Goal: Task Accomplishment & Management: Use online tool/utility

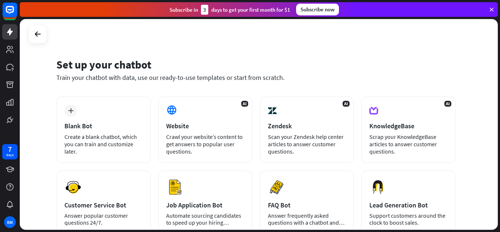
click at [75, 102] on div "plus Blank Bot Create a blank chatbot, which you can train and customize later." at bounding box center [103, 129] width 94 height 67
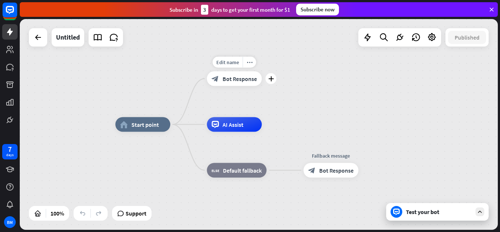
click at [245, 72] on div "block_bot_response Bot Response" at bounding box center [234, 78] width 55 height 15
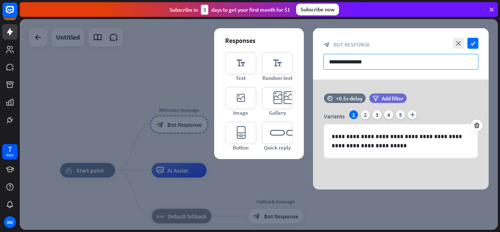
click at [368, 61] on input "**********" at bounding box center [400, 62] width 155 height 16
click at [396, 69] on input "**********" at bounding box center [400, 62] width 155 height 16
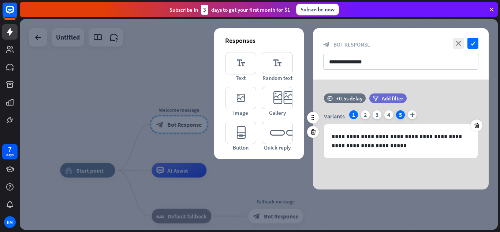
click at [399, 113] on div "5" at bounding box center [400, 114] width 9 height 9
click at [389, 114] on div "4" at bounding box center [388, 114] width 9 height 9
click at [358, 116] on div "Variants 1 2 3 4 5 plus" at bounding box center [401, 116] width 154 height 12
click at [357, 115] on div "1" at bounding box center [353, 114] width 9 height 9
click at [367, 114] on div "2" at bounding box center [365, 114] width 9 height 9
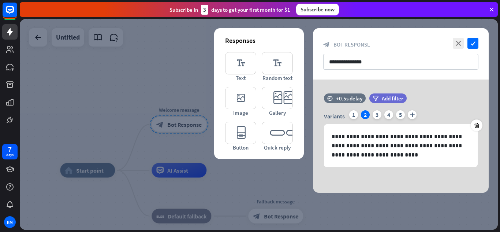
click at [304, 113] on div "**********" at bounding box center [401, 135] width 194 height 113
click at [314, 117] on icon at bounding box center [312, 117] width 7 height 7
click at [307, 116] on div at bounding box center [313, 118] width 12 height 12
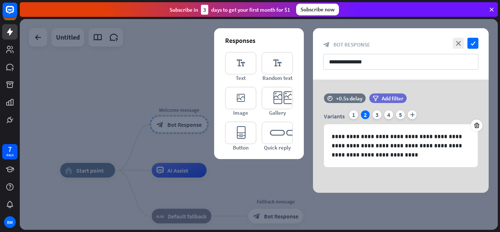
click at [361, 53] on div "**********" at bounding box center [401, 53] width 176 height 51
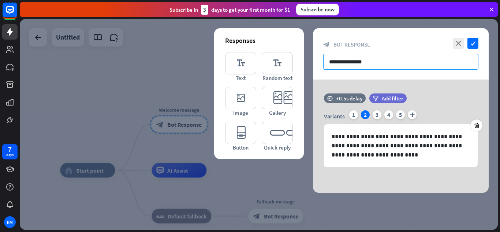
click at [361, 56] on input "**********" at bounding box center [400, 62] width 155 height 16
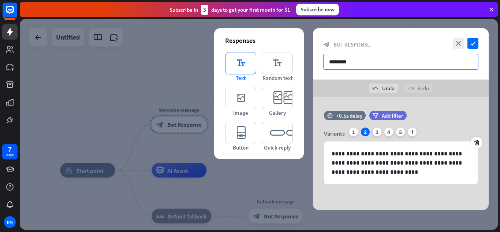
type input "********"
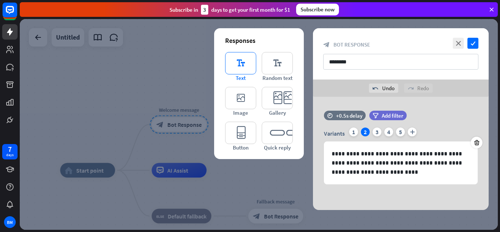
click at [242, 60] on icon "editor_text" at bounding box center [240, 63] width 31 height 22
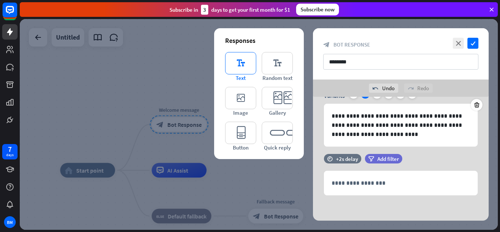
scroll to position [38, 0]
click at [315, 188] on icon at bounding box center [312, 191] width 7 height 7
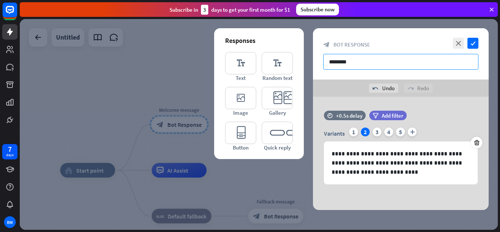
click at [376, 68] on input "********" at bounding box center [400, 62] width 155 height 16
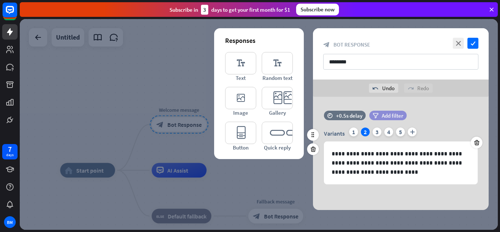
click at [380, 112] on div "filter Add filter" at bounding box center [387, 115] width 37 height 10
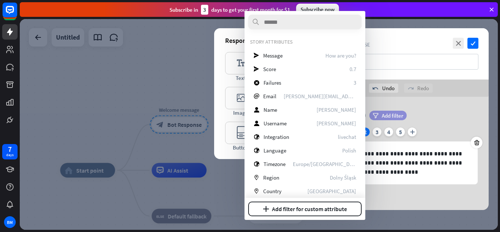
click at [378, 113] on div "filter Add filter" at bounding box center [387, 115] width 37 height 10
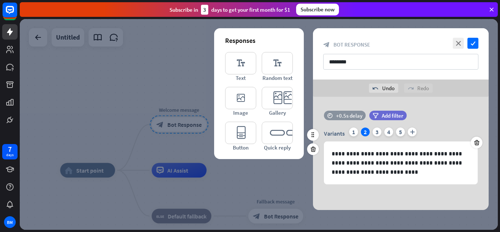
click at [352, 110] on div "time +0.5s delay" at bounding box center [345, 115] width 42 height 10
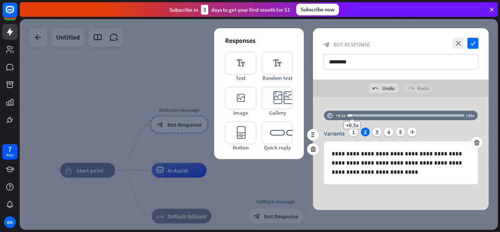
click at [352, 110] on div "time +0.1s +0.5s +10s" at bounding box center [401, 115] width 154 height 10
click at [350, 107] on div "**********" at bounding box center [401, 153] width 176 height 113
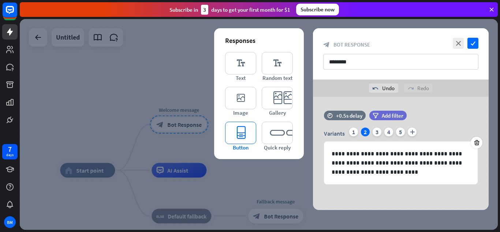
click at [247, 128] on icon "editor_button" at bounding box center [240, 132] width 31 height 22
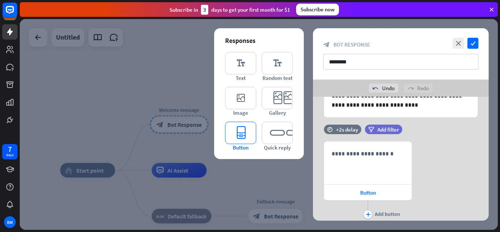
scroll to position [92, 0]
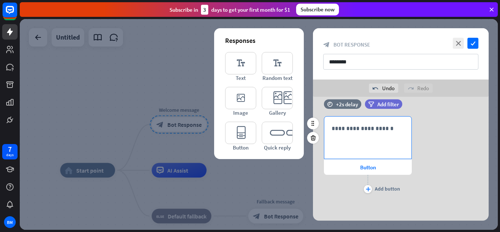
click at [376, 124] on p "**********" at bounding box center [367, 128] width 72 height 9
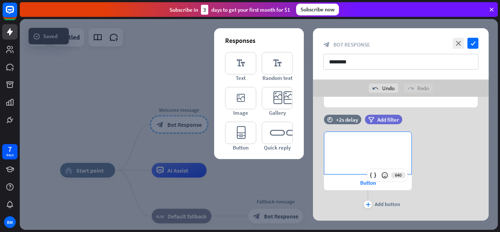
scroll to position [80, 0]
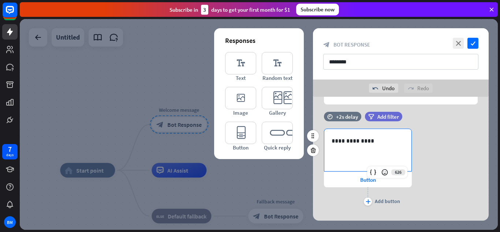
click at [451, 169] on div "**********" at bounding box center [401, 167] width 176 height 79
click at [361, 183] on span "Button" at bounding box center [368, 179] width 16 height 7
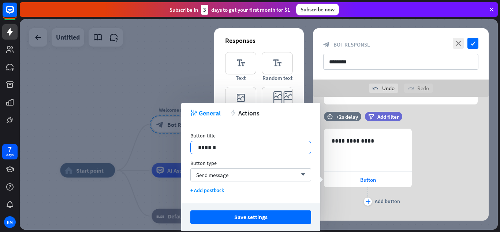
click at [247, 146] on p "******" at bounding box center [250, 147] width 105 height 9
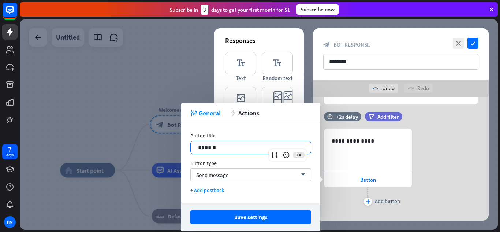
click at [247, 146] on p "******" at bounding box center [250, 147] width 105 height 9
click at [218, 168] on div "Send message arrow_down" at bounding box center [250, 174] width 121 height 13
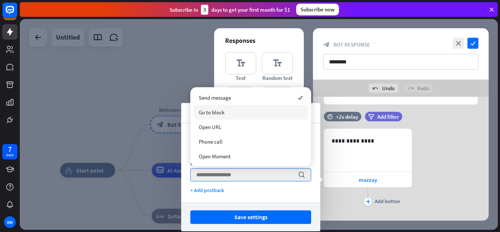
click at [224, 115] on span "Go to block" at bounding box center [212, 112] width 26 height 7
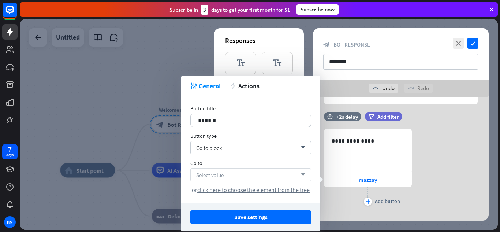
click at [237, 174] on div "Select value arrow_down" at bounding box center [250, 174] width 121 height 13
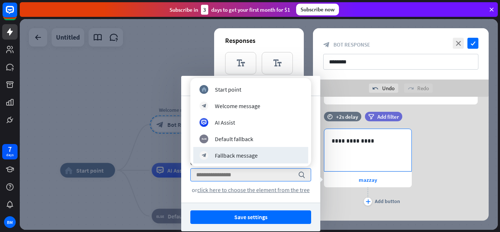
click at [336, 143] on p "**********" at bounding box center [367, 140] width 72 height 9
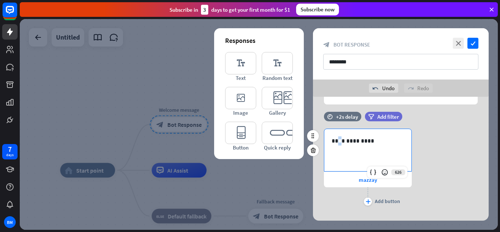
click at [336, 143] on p "**********" at bounding box center [367, 140] width 72 height 9
drag, startPoint x: 336, startPoint y: 143, endPoint x: 333, endPoint y: 145, distance: 3.8
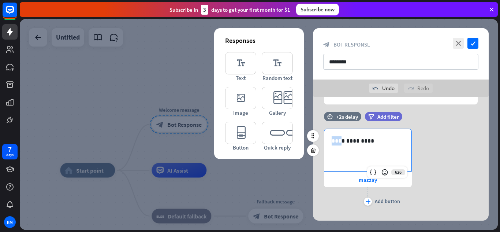
click at [333, 145] on p "**********" at bounding box center [367, 140] width 72 height 9
click at [427, 147] on div "**********" at bounding box center [401, 167] width 176 height 79
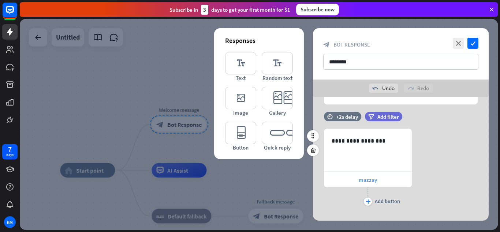
click at [358, 180] on div "mazzay" at bounding box center [368, 179] width 88 height 15
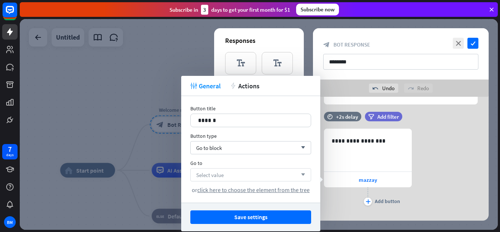
click at [251, 170] on div "Select value arrow_down" at bounding box center [250, 174] width 121 height 13
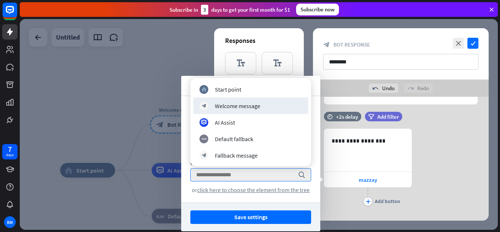
click at [315, 100] on div "Button title 14 ****** Button type Go to block arrow_down Go to search or click…" at bounding box center [250, 149] width 139 height 106
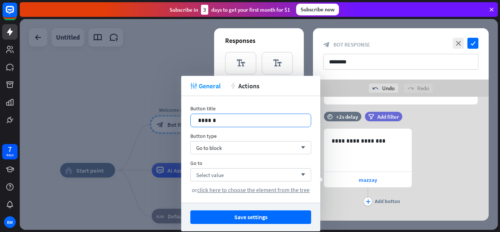
click at [255, 122] on p "******" at bounding box center [250, 120] width 105 height 9
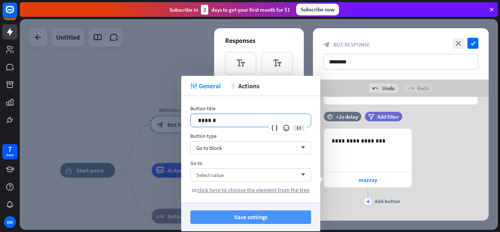
click at [234, 216] on button "Save settings" at bounding box center [250, 217] width 121 height 14
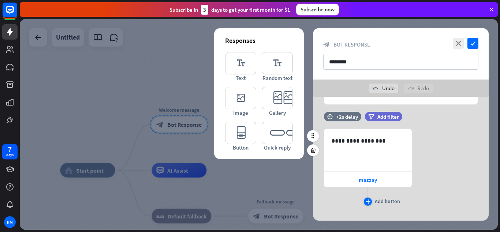
click at [367, 204] on div "plus" at bounding box center [368, 201] width 8 height 8
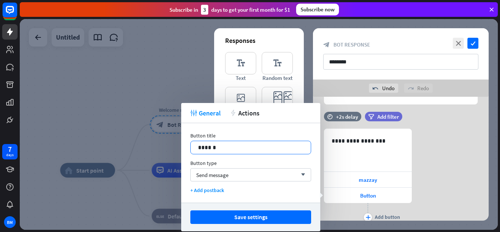
click at [250, 151] on p "******" at bounding box center [250, 147] width 105 height 9
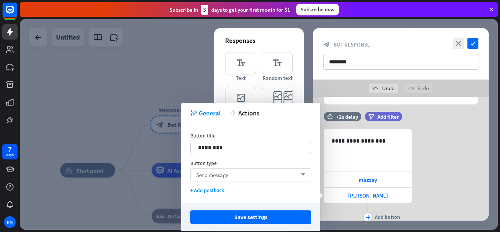
click at [240, 176] on div "Send message arrow_down" at bounding box center [250, 174] width 121 height 13
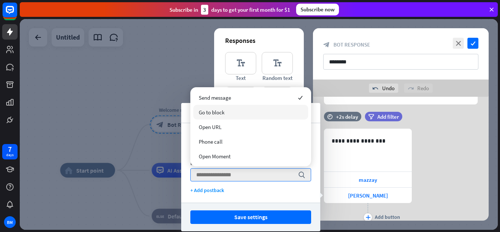
click at [229, 117] on div "Go to block" at bounding box center [250, 112] width 115 height 15
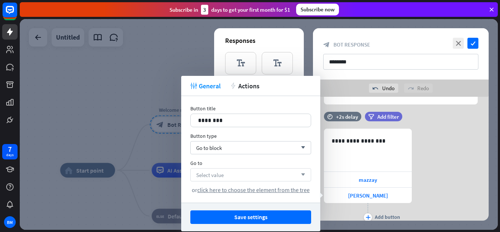
click at [237, 170] on div "Select value arrow_down" at bounding box center [250, 174] width 121 height 13
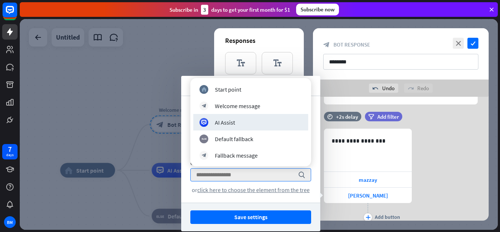
click at [440, 161] on div "**********" at bounding box center [401, 175] width 176 height 94
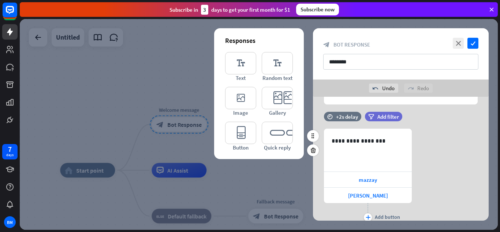
scroll to position [108, 0]
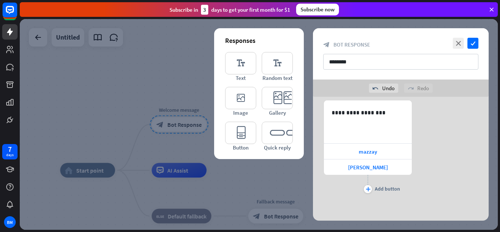
click at [311, 163] on div "**********" at bounding box center [401, 159] width 194 height 124
click at [293, 164] on div at bounding box center [259, 124] width 478 height 210
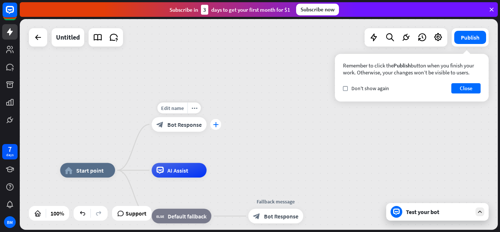
click at [213, 125] on icon "plus" at bounding box center [215, 124] width 5 height 5
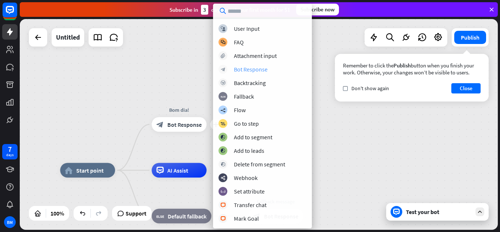
click at [244, 72] on div "Bot Response" at bounding box center [251, 68] width 34 height 7
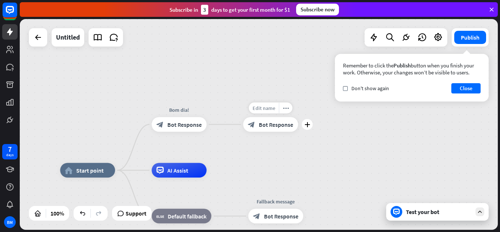
click at [270, 110] on span "Edit name" at bounding box center [263, 108] width 23 height 7
type input "******"
click at [169, 128] on div "block_bot_response Bot Response" at bounding box center [178, 124] width 55 height 15
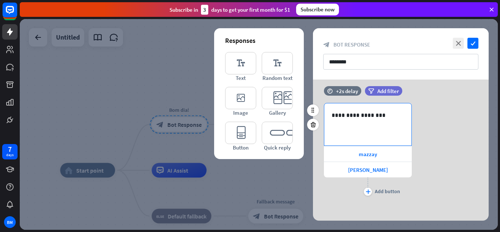
scroll to position [82, 0]
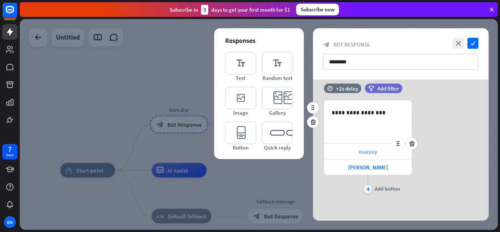
click at [364, 153] on span "mazzay" at bounding box center [368, 151] width 18 height 7
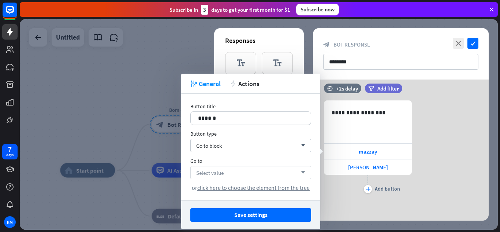
click at [286, 172] on div "Select value arrow_down" at bounding box center [250, 172] width 121 height 13
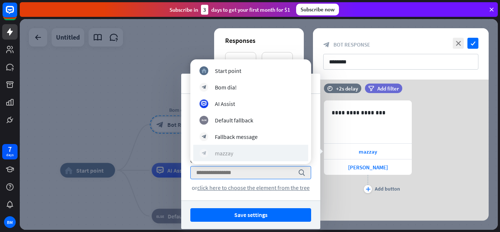
click at [263, 154] on div "block_bot_response mazzay" at bounding box center [250, 153] width 102 height 9
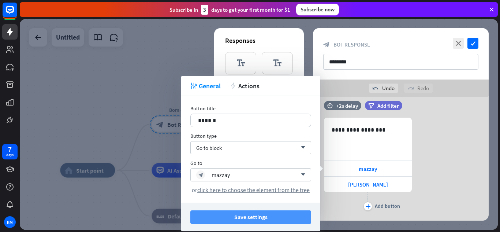
click at [235, 219] on button "Save settings" at bounding box center [250, 217] width 121 height 14
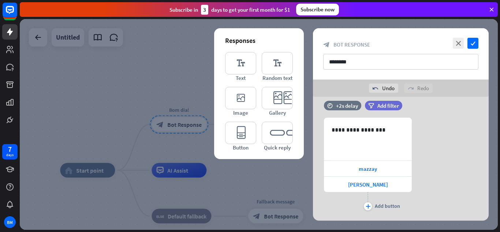
click at [238, 200] on div at bounding box center [259, 124] width 478 height 210
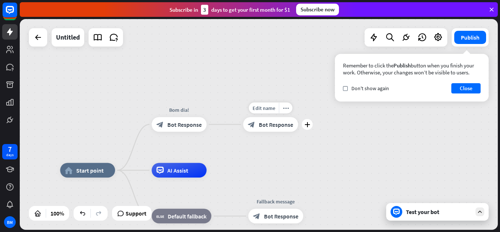
click at [298, 124] on div "Edit name more_horiz plus block_bot_response Bot Response" at bounding box center [270, 124] width 55 height 15
click at [305, 126] on icon "plus" at bounding box center [306, 124] width 5 height 5
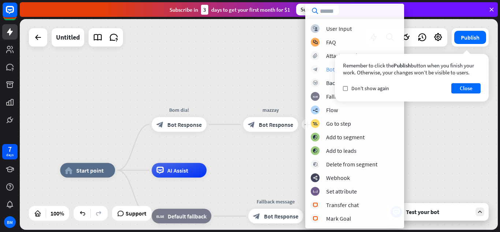
click at [324, 70] on div "block_bot_response Bot Response" at bounding box center [355, 69] width 88 height 9
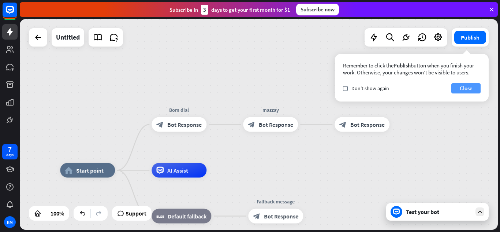
click at [463, 87] on button "Close" at bounding box center [465, 88] width 29 height 10
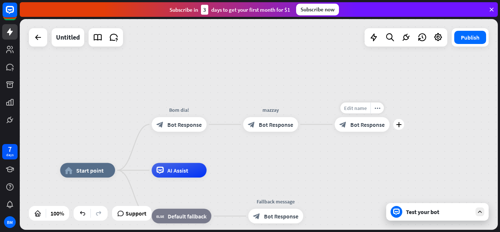
click at [352, 108] on span "Edit name" at bounding box center [355, 108] width 23 height 7
type input "********"
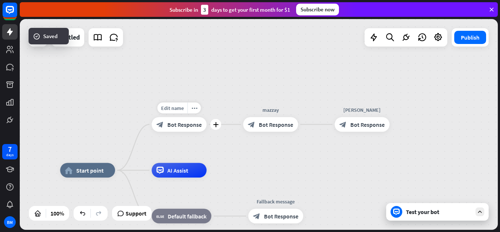
click at [179, 122] on span "Bot Response" at bounding box center [184, 124] width 34 height 7
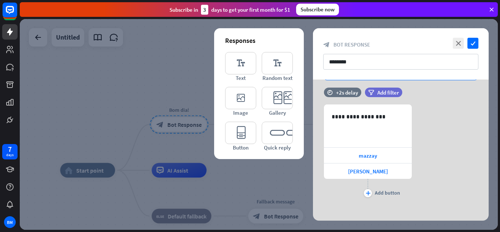
scroll to position [82, 0]
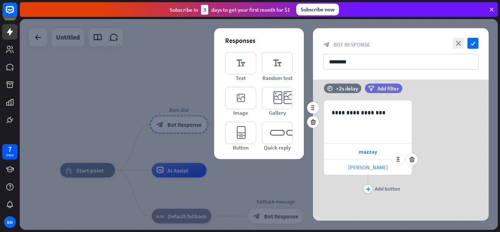
click at [350, 167] on div "[PERSON_NAME]" at bounding box center [368, 166] width 88 height 15
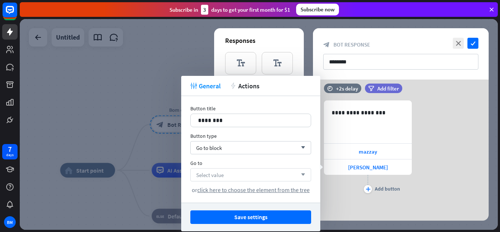
click at [251, 178] on div "Select value arrow_down" at bounding box center [250, 174] width 121 height 13
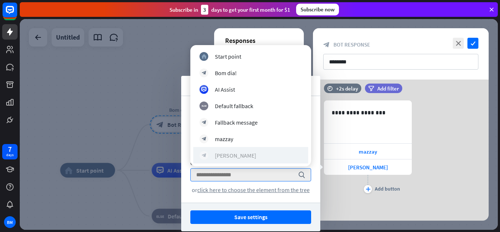
click at [231, 156] on div "[PERSON_NAME]" at bounding box center [235, 154] width 41 height 7
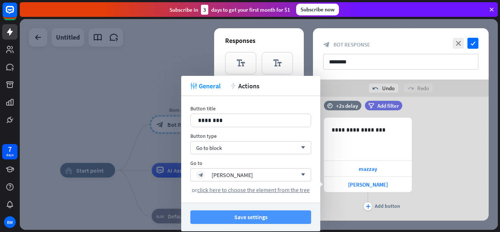
click at [251, 214] on button "Save settings" at bounding box center [250, 217] width 121 height 14
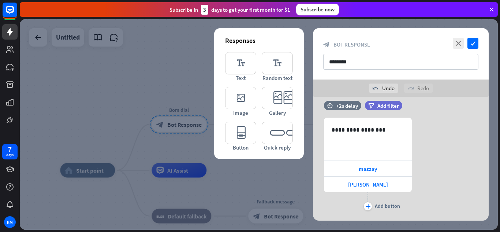
click at [238, 181] on div at bounding box center [259, 124] width 478 height 210
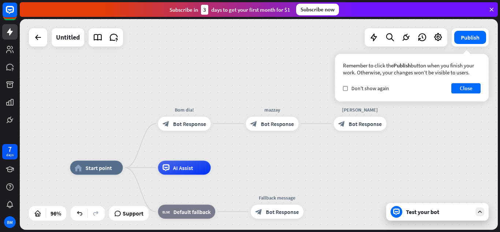
click at [479, 206] on div "Test your bot" at bounding box center [437, 212] width 102 height 18
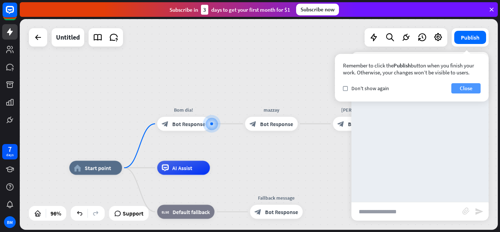
click at [473, 87] on button "Close" at bounding box center [465, 88] width 29 height 10
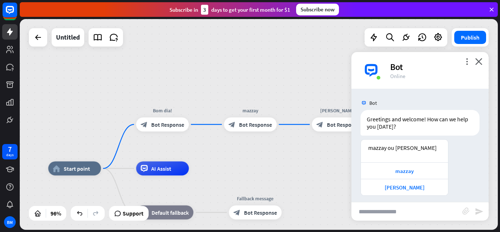
scroll to position [5, 0]
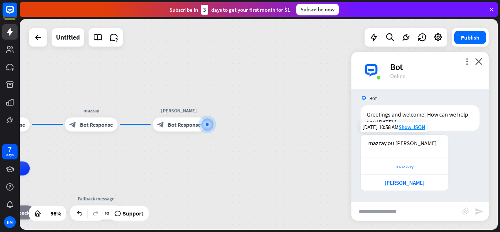
click at [407, 162] on div "mazzay" at bounding box center [404, 165] width 87 height 16
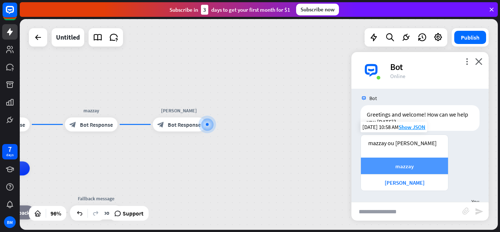
scroll to position [41, 0]
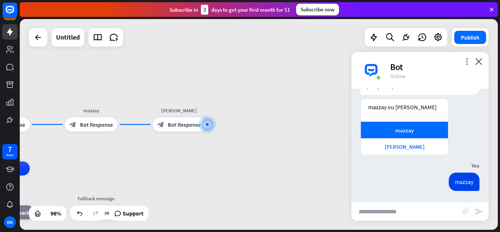
click at [266, 150] on div "home_2 Start point Bom dia! block_bot_response Bot Response mazzay block_bot_re…" at bounding box center [259, 124] width 478 height 210
click at [480, 59] on icon "close" at bounding box center [478, 61] width 7 height 7
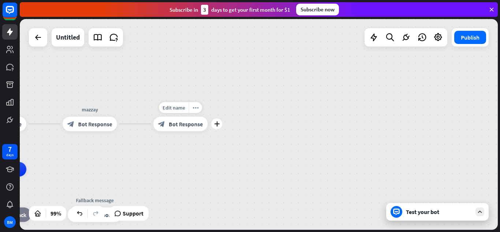
click at [157, 126] on div "block_bot_response Bot Response" at bounding box center [180, 123] width 55 height 15
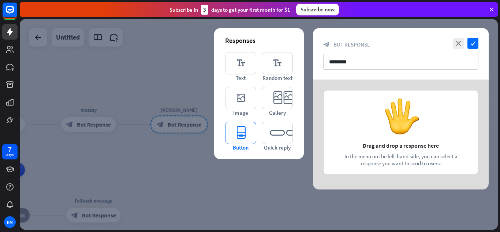
click at [248, 132] on icon "editor_button" at bounding box center [240, 132] width 31 height 22
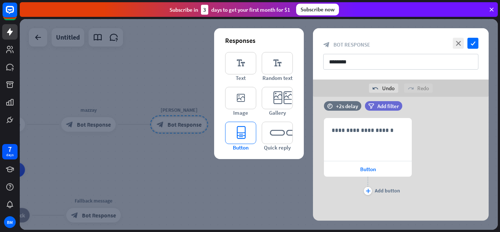
scroll to position [11, 0]
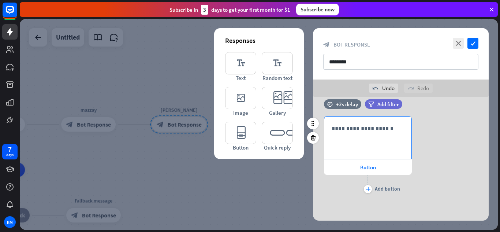
click at [356, 145] on div "**********" at bounding box center [367, 137] width 87 height 42
click at [372, 170] on span "Button" at bounding box center [368, 167] width 16 height 7
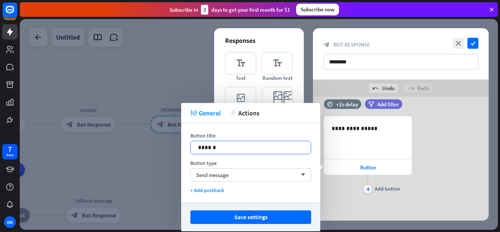
click at [280, 150] on div "14 ******" at bounding box center [250, 147] width 121 height 14
click at [281, 150] on div at bounding box center [286, 155] width 10 height 10
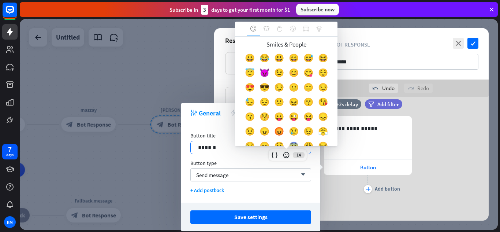
click at [232, 146] on p "******" at bounding box center [250, 147] width 105 height 9
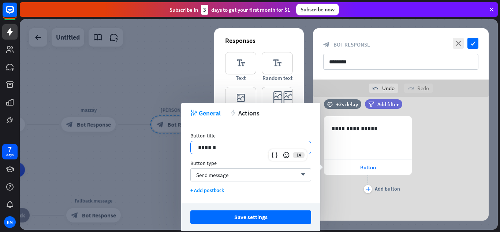
click at [232, 146] on p "******" at bounding box center [250, 147] width 105 height 9
click at [203, 177] on span "Send message" at bounding box center [212, 174] width 32 height 7
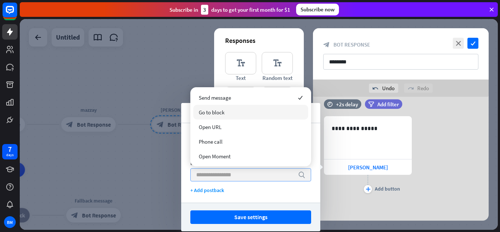
click at [218, 112] on span "Go to block" at bounding box center [212, 112] width 26 height 7
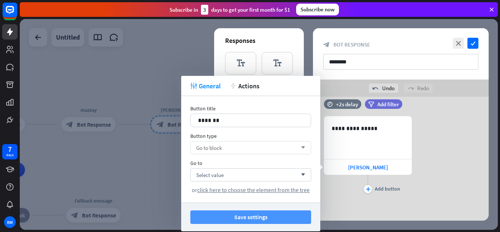
click at [217, 218] on button "Save settings" at bounding box center [250, 217] width 121 height 14
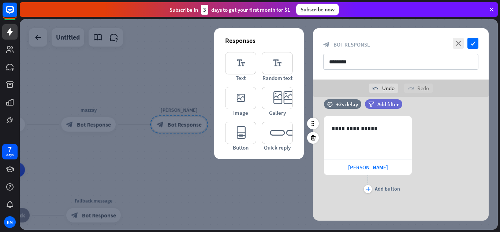
click at [372, 189] on div "plus Add button" at bounding box center [368, 183] width 88 height 18
click at [369, 189] on icon "plus" at bounding box center [367, 189] width 5 height 4
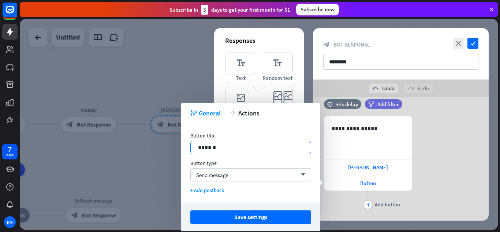
click at [247, 142] on div "******" at bounding box center [251, 147] width 120 height 13
click at [247, 166] on div "Button type" at bounding box center [250, 162] width 121 height 7
click at [250, 173] on div "Send message arrow_down" at bounding box center [250, 174] width 121 height 13
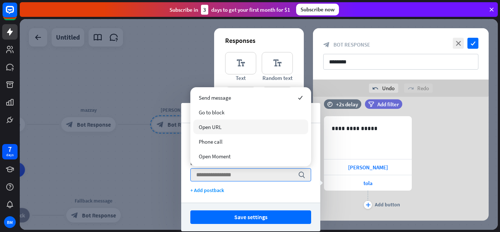
click at [230, 123] on div "Open URL" at bounding box center [250, 126] width 115 height 15
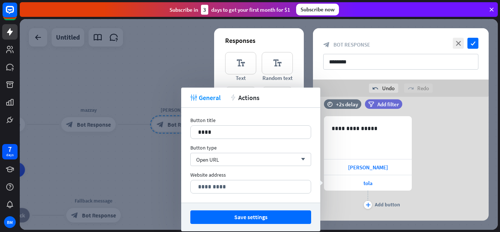
click at [215, 166] on div "Button title 16 **** Button type Open URL arrow_down Website address 2048 *****…" at bounding box center [250, 155] width 139 height 95
click at [214, 163] on div "Open URL arrow_down" at bounding box center [250, 159] width 121 height 13
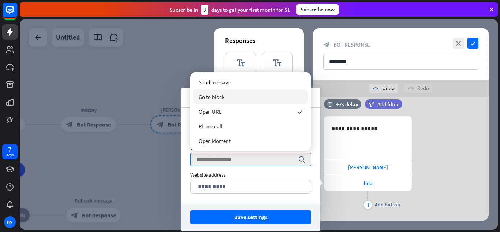
click at [223, 98] on span "Go to block" at bounding box center [212, 96] width 26 height 7
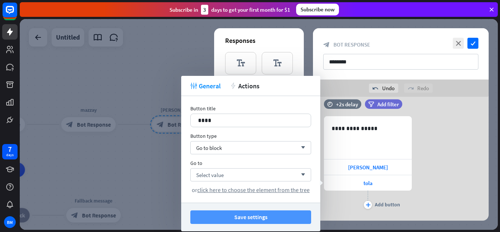
click at [238, 212] on button "Save settings" at bounding box center [250, 217] width 121 height 14
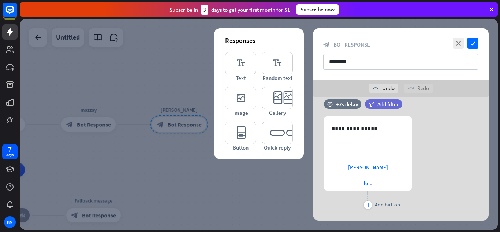
click at [266, 185] on div at bounding box center [259, 124] width 478 height 210
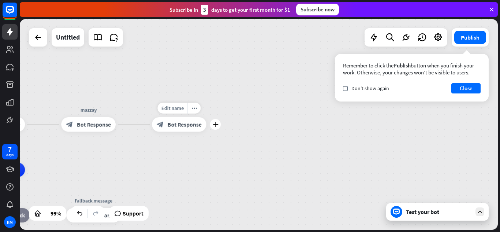
click at [180, 123] on span "Bot Response" at bounding box center [185, 124] width 34 height 7
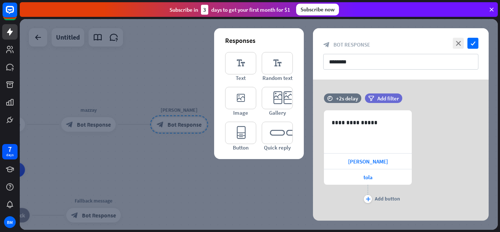
click at [188, 190] on div at bounding box center [259, 124] width 478 height 210
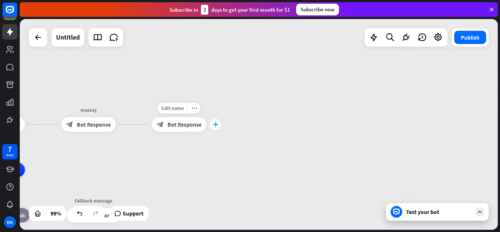
click at [215, 123] on icon "plus" at bounding box center [215, 124] width 5 height 5
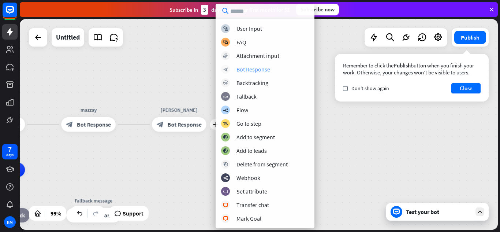
click at [250, 72] on div "Bot Response" at bounding box center [253, 68] width 34 height 7
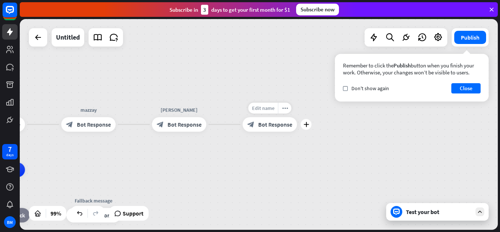
click at [260, 107] on span "Edit name" at bounding box center [263, 108] width 22 height 7
type input "*******"
click at [308, 106] on div "home_2 Start point Bom dia! block_bot_response Bot Response mazzay block_bot_re…" at bounding box center [259, 124] width 478 height 210
click at [275, 121] on span "Bot Response" at bounding box center [275, 124] width 34 height 7
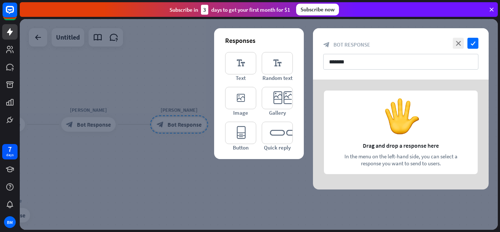
click at [153, 149] on div at bounding box center [259, 124] width 478 height 210
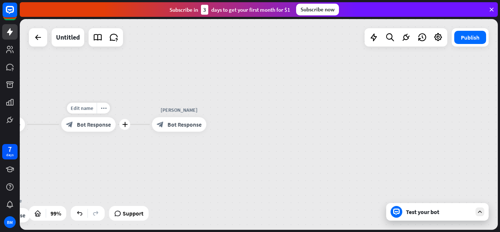
click at [91, 123] on span "Bot Response" at bounding box center [94, 124] width 34 height 7
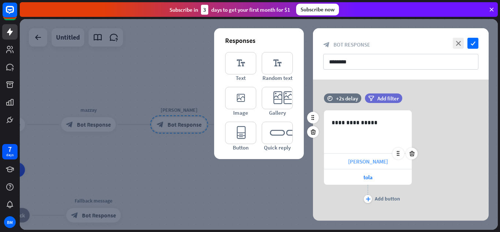
click at [378, 161] on div "[PERSON_NAME]" at bounding box center [368, 160] width 88 height 15
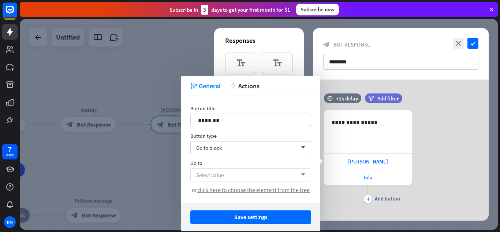
click at [243, 172] on div "Select value arrow_down" at bounding box center [250, 174] width 121 height 13
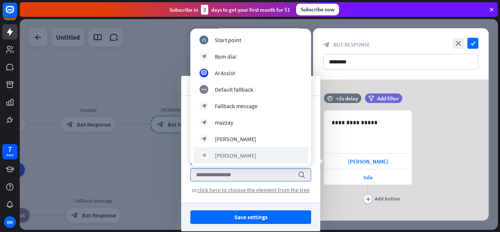
click at [228, 162] on div "block_bot_response [PERSON_NAME]" at bounding box center [250, 155] width 115 height 16
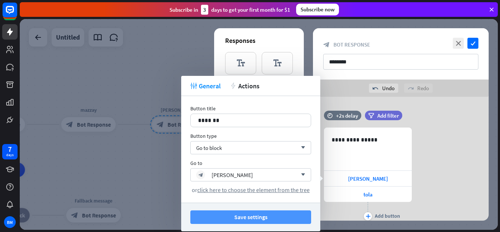
click at [296, 218] on button "Save settings" at bounding box center [250, 217] width 121 height 14
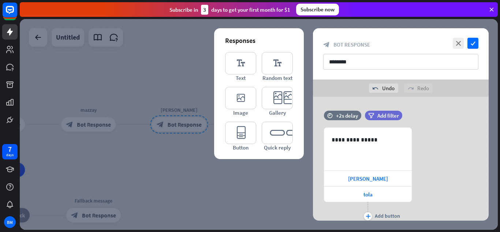
click at [240, 180] on div at bounding box center [259, 124] width 478 height 210
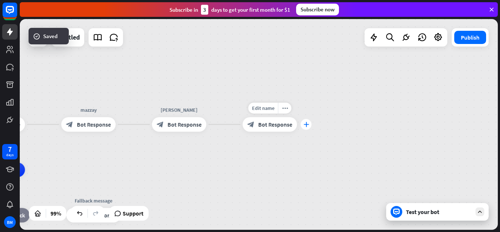
click at [309, 124] on div "plus" at bounding box center [305, 124] width 11 height 11
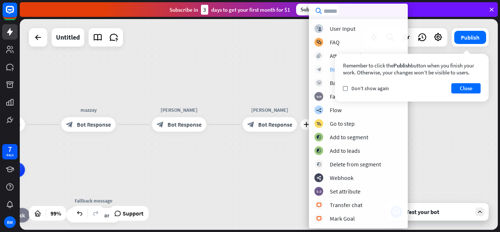
click at [330, 68] on div "Bot Response" at bounding box center [347, 68] width 34 height 7
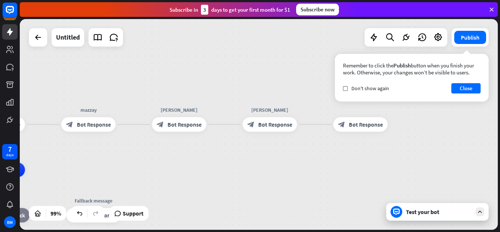
click at [360, 95] on div "Remember to click the Publish button when you finish your work. Otherwise, your…" at bounding box center [412, 78] width 154 height 48
click at [348, 89] on div "check Don't show again" at bounding box center [366, 88] width 46 height 7
click at [470, 87] on button "Close" at bounding box center [465, 88] width 29 height 10
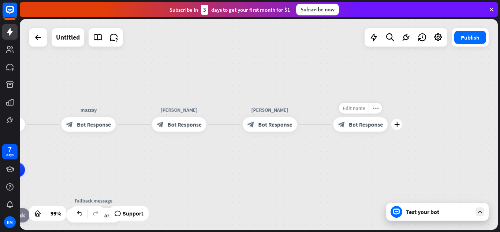
click at [356, 111] on span "Edit name" at bounding box center [353, 108] width 22 height 7
type input "****"
click at [389, 121] on div "home_2 Start point Bom dia! block_bot_response Bot Response mazzay block_bot_re…" at bounding box center [259, 124] width 478 height 210
click at [363, 124] on span "Bot Response" at bounding box center [366, 124] width 34 height 7
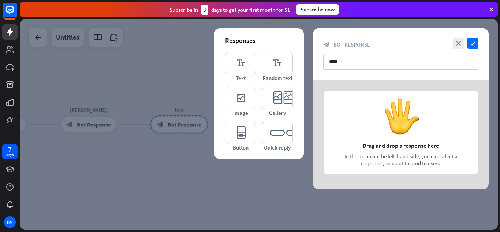
click at [150, 156] on div at bounding box center [259, 124] width 478 height 210
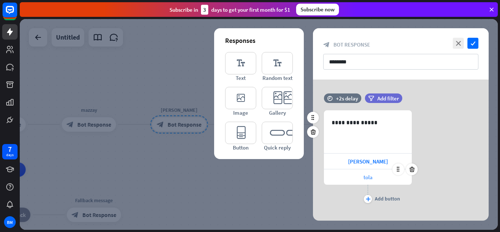
click at [359, 176] on div "tola" at bounding box center [368, 176] width 88 height 15
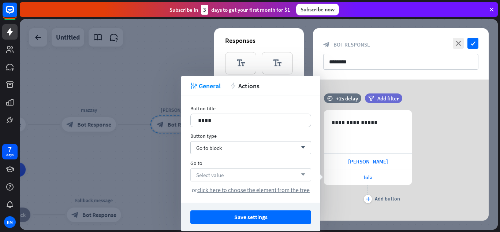
click at [225, 174] on div "Select value arrow_down" at bounding box center [250, 174] width 121 height 13
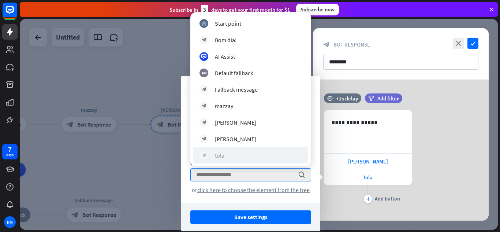
click at [228, 158] on div "block_bot_response [PERSON_NAME]" at bounding box center [250, 155] width 102 height 9
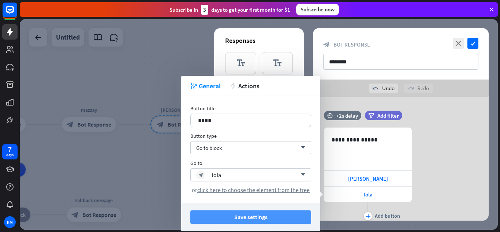
click at [298, 211] on button "Save settings" at bounding box center [250, 217] width 121 height 14
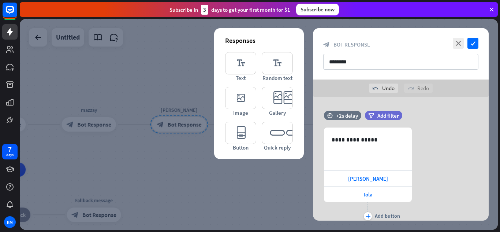
click at [291, 208] on div at bounding box center [259, 124] width 478 height 210
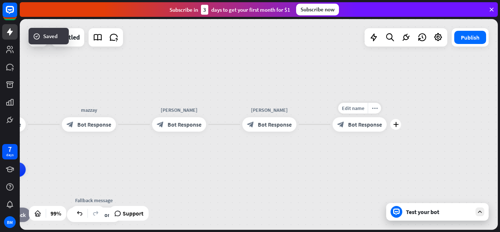
click at [361, 130] on div "block_bot_response Bot Response" at bounding box center [359, 124] width 54 height 14
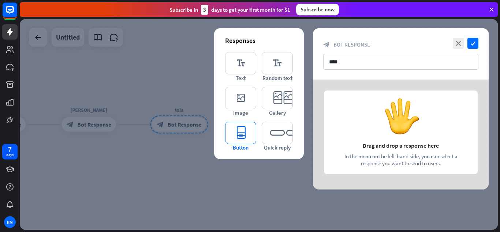
click at [245, 138] on icon "editor_button" at bounding box center [240, 132] width 31 height 22
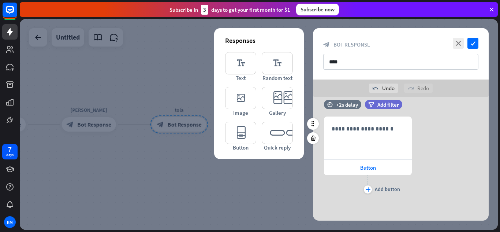
scroll to position [11, 0]
click at [360, 140] on div "**********" at bounding box center [367, 137] width 87 height 42
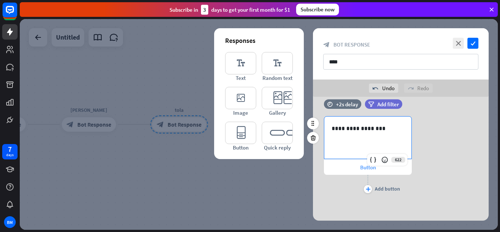
click at [350, 165] on div "Button" at bounding box center [368, 166] width 88 height 15
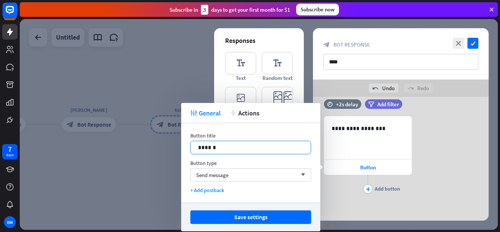
click at [258, 145] on p "******" at bounding box center [250, 147] width 105 height 9
click at [230, 171] on div "Send message arrow_down" at bounding box center [250, 174] width 121 height 13
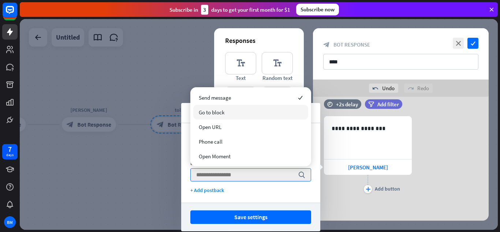
click at [216, 114] on span "Go to block" at bounding box center [212, 112] width 26 height 7
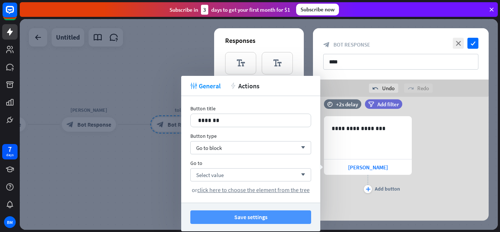
click at [230, 211] on button "Save settings" at bounding box center [250, 217] width 121 height 14
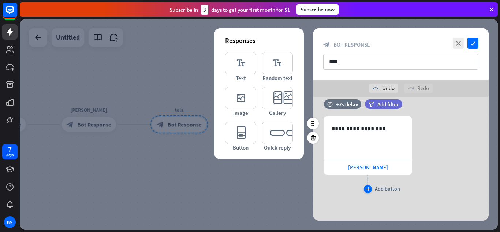
click at [368, 188] on icon "plus" at bounding box center [367, 189] width 5 height 4
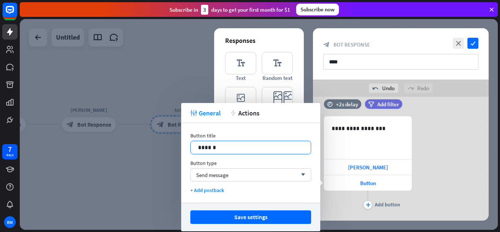
click at [260, 152] on div "******" at bounding box center [251, 147] width 120 height 13
click at [244, 147] on p "******" at bounding box center [250, 147] width 105 height 9
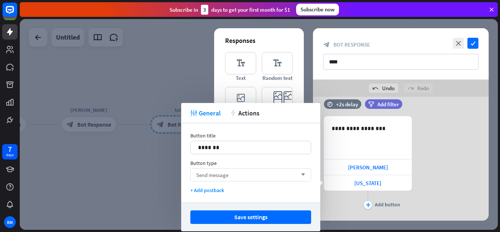
click at [221, 171] on span "Send message" at bounding box center [212, 174] width 32 height 7
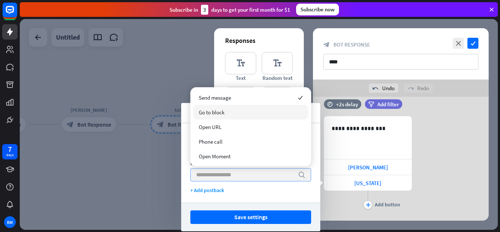
click at [242, 108] on div "Go to block" at bounding box center [250, 112] width 115 height 15
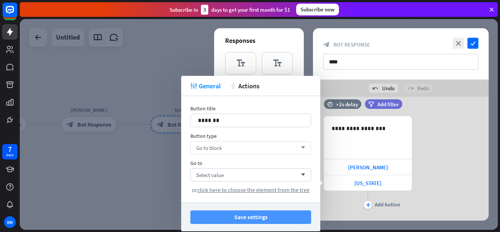
click at [223, 219] on button "Save settings" at bounding box center [250, 217] width 121 height 14
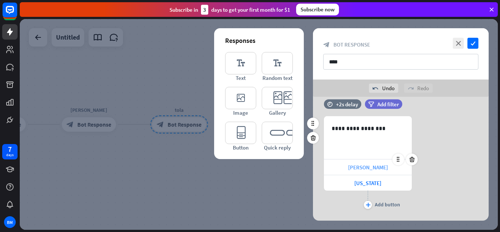
click at [379, 164] on div "[PERSON_NAME]" at bounding box center [368, 166] width 88 height 15
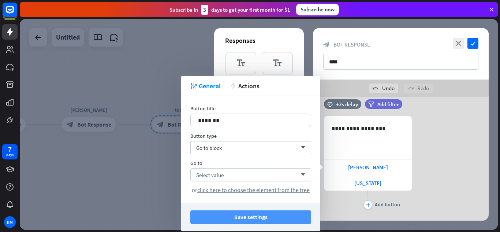
click at [224, 213] on button "Save settings" at bounding box center [250, 217] width 121 height 14
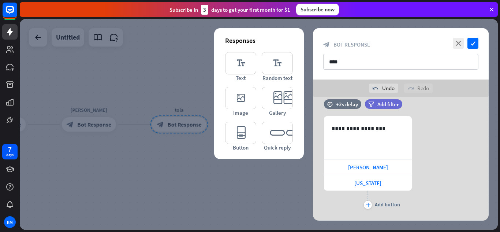
click at [201, 192] on div at bounding box center [259, 124] width 478 height 210
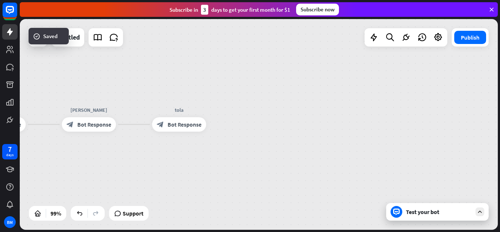
click at [172, 159] on div "home_2 Start point Bom dia! block_bot_response Bot Response mazzay block_bot_re…" at bounding box center [259, 124] width 478 height 210
click at [217, 122] on icon "plus" at bounding box center [215, 124] width 5 height 5
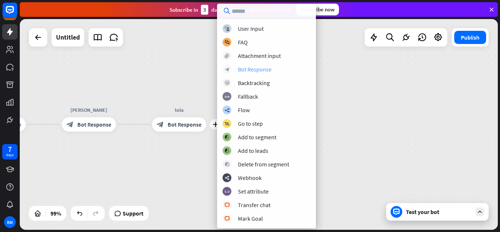
click at [254, 66] on div "Bot Response" at bounding box center [255, 68] width 34 height 7
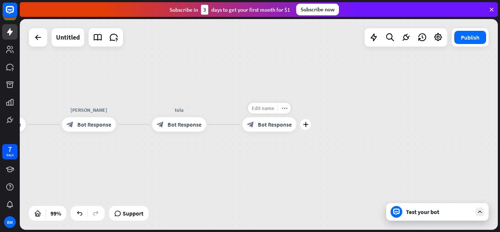
click at [262, 108] on span "Edit name" at bounding box center [262, 108] width 22 height 7
type input "*******"
click at [22, 121] on div "home_2 Start point Bom dia! block_bot_response Bot Response mazzay block_bot_re…" at bounding box center [259, 124] width 478 height 210
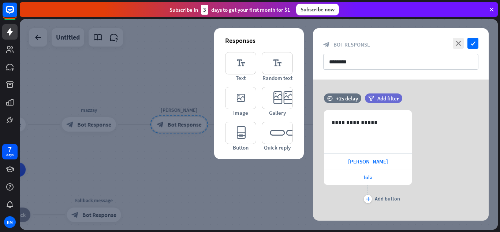
click at [247, 185] on div at bounding box center [259, 124] width 478 height 210
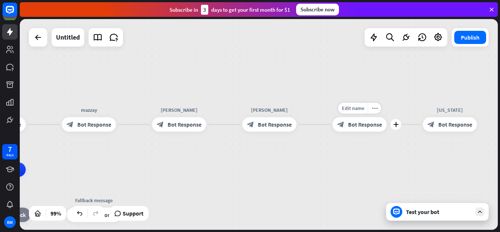
click at [361, 125] on span "Bot Response" at bounding box center [365, 124] width 34 height 7
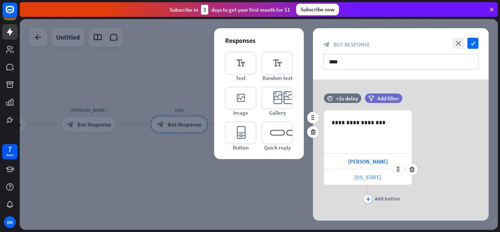
click at [368, 173] on span "[US_STATE]" at bounding box center [367, 176] width 27 height 7
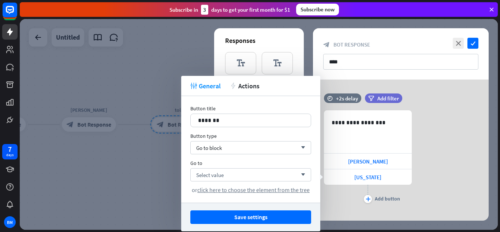
click at [313, 176] on div "Button title 13 ******* Button type Go to block arrow_down Go to Select value a…" at bounding box center [250, 149] width 139 height 106
click at [309, 176] on div "Select value arrow_down" at bounding box center [250, 174] width 121 height 13
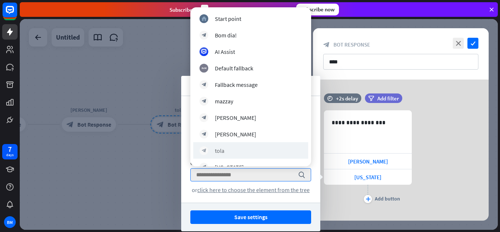
scroll to position [12, 0]
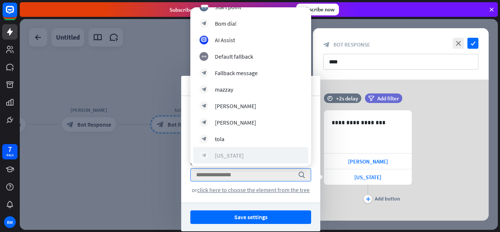
click at [253, 153] on div "block_bot_response [US_STATE]" at bounding box center [250, 155] width 102 height 9
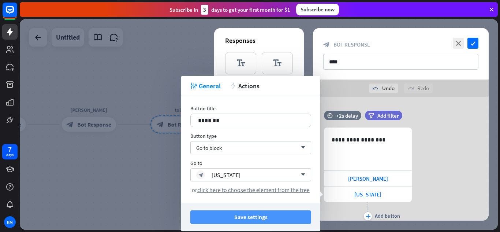
click at [247, 218] on button "Save settings" at bounding box center [250, 217] width 121 height 14
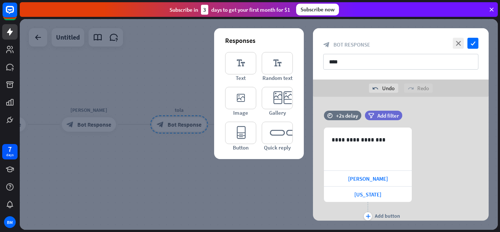
click at [254, 209] on div at bounding box center [259, 124] width 478 height 210
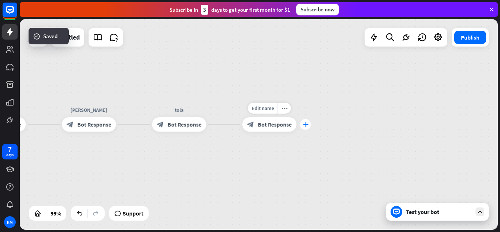
click at [304, 125] on icon "plus" at bounding box center [305, 124] width 5 height 5
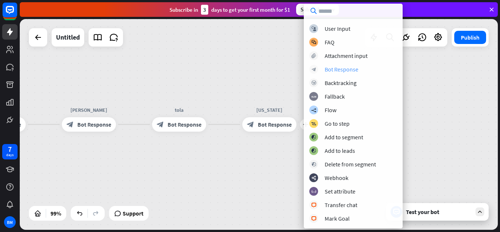
click at [337, 71] on div "Bot Response" at bounding box center [341, 68] width 34 height 7
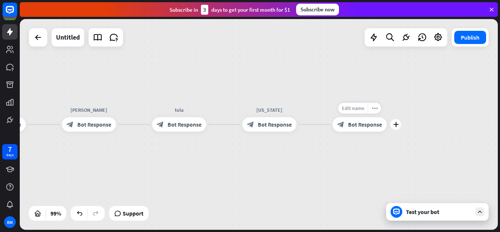
click at [352, 110] on span "Edit name" at bounding box center [353, 108] width 22 height 7
type input "*******"
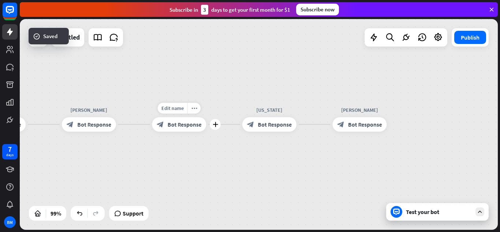
click at [182, 123] on span "Bot Response" at bounding box center [185, 124] width 34 height 7
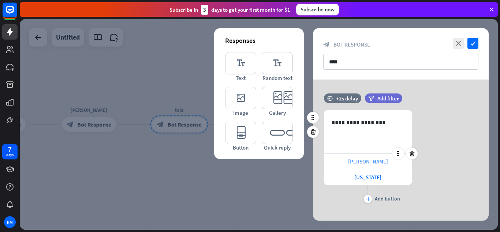
click at [367, 167] on div "[PERSON_NAME]" at bounding box center [368, 160] width 88 height 15
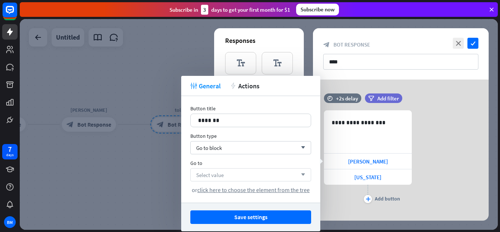
click at [263, 177] on div "Select value arrow_down" at bounding box center [250, 174] width 121 height 13
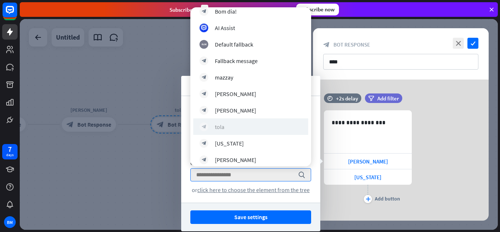
scroll to position [28, 0]
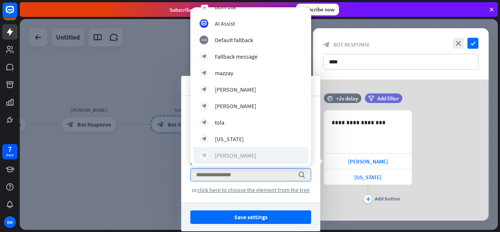
click at [236, 151] on div "block_bot_response [PERSON_NAME]" at bounding box center [250, 155] width 102 height 9
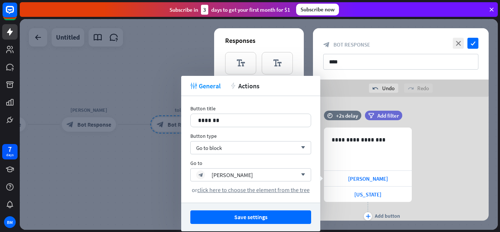
click at [266, 224] on div "Save settings" at bounding box center [250, 216] width 139 height 29
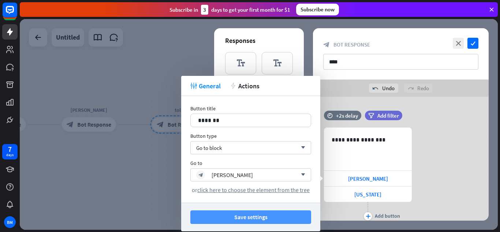
click at [264, 221] on button "Save settings" at bounding box center [250, 217] width 121 height 14
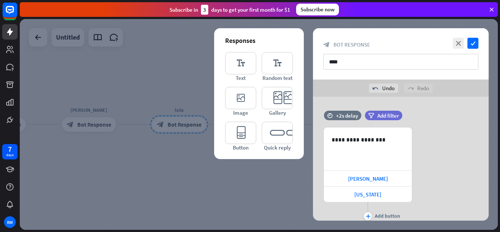
click at [269, 207] on div at bounding box center [259, 124] width 478 height 210
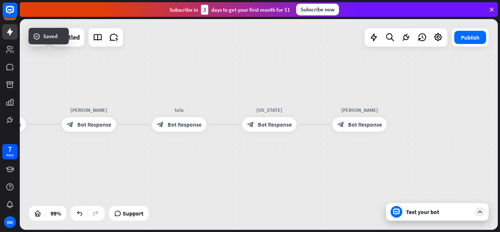
click at [483, 210] on icon at bounding box center [479, 211] width 7 height 7
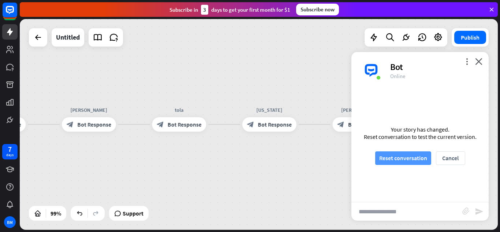
click at [410, 158] on button "Reset conversation" at bounding box center [403, 158] width 56 height 14
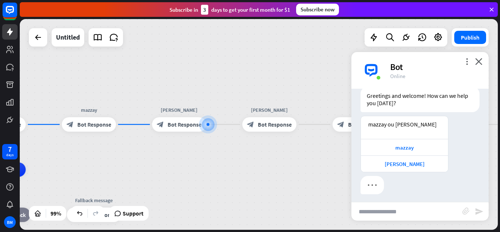
scroll to position [27, 0]
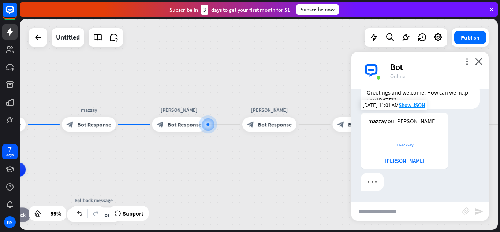
click at [402, 144] on div "mazzay" at bounding box center [404, 143] width 80 height 7
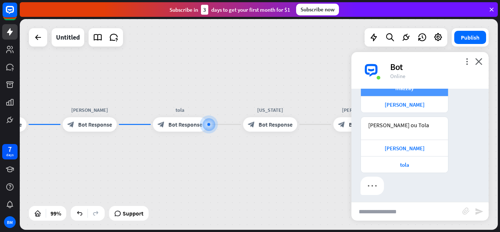
scroll to position [87, 0]
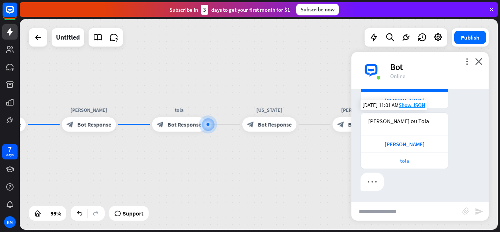
click at [404, 159] on div "tola" at bounding box center [404, 160] width 80 height 7
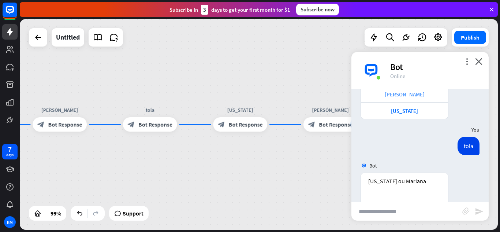
scroll to position [234, 0]
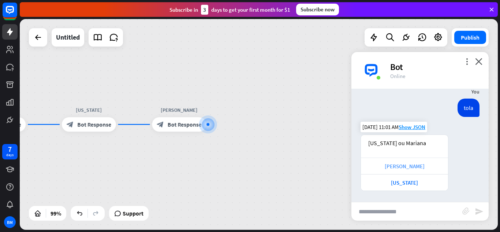
click at [407, 163] on div "[PERSON_NAME]" at bounding box center [404, 165] width 80 height 7
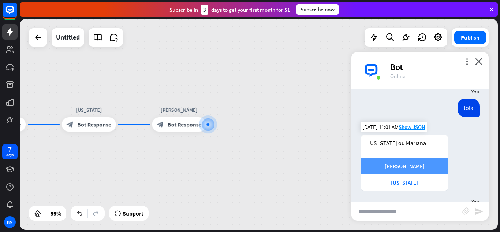
scroll to position [270, 0]
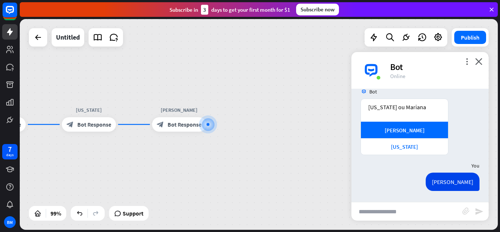
click at [303, 116] on div "home_2 Start point Bom dia! block_bot_response Bot Response mazzay block_bot_re…" at bounding box center [259, 124] width 478 height 210
click at [480, 61] on icon "close" at bounding box center [478, 61] width 7 height 7
